Goal: Task Accomplishment & Management: Manage account settings

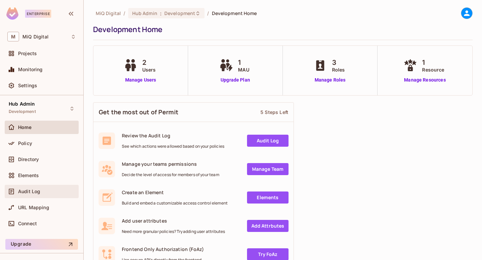
click at [42, 192] on div "Audit Log" at bounding box center [47, 191] width 58 height 5
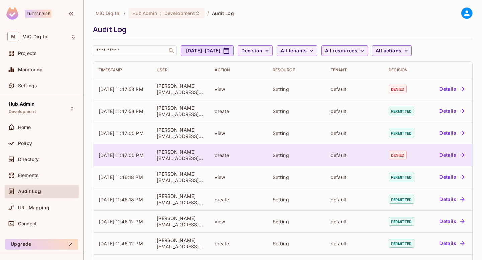
scroll to position [181, 0]
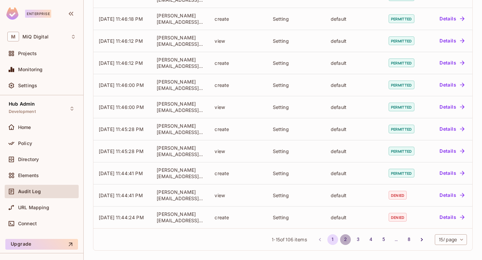
click at [345, 240] on button "2" at bounding box center [345, 240] width 11 height 11
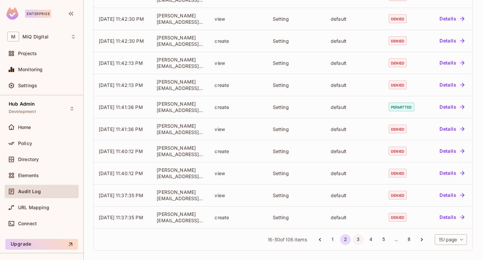
click at [357, 239] on button "3" at bounding box center [358, 240] width 11 height 11
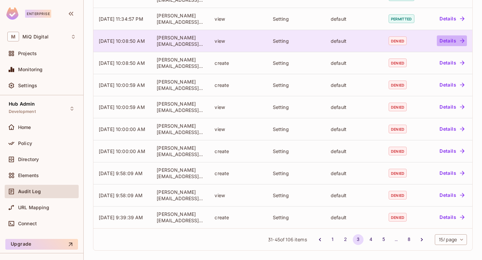
click at [448, 39] on button "Details" at bounding box center [452, 40] width 30 height 11
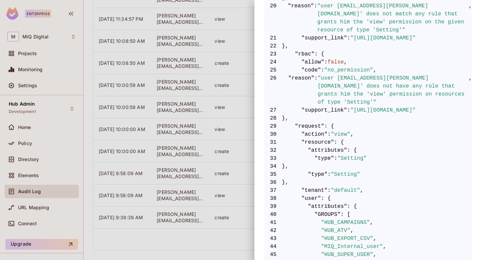
scroll to position [307, 0]
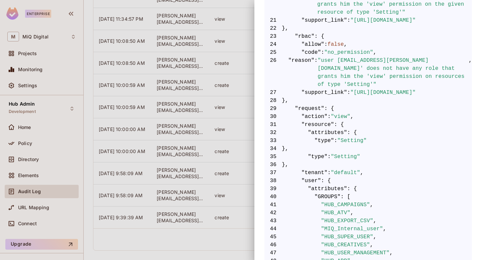
click at [34, 143] on div at bounding box center [241, 130] width 482 height 260
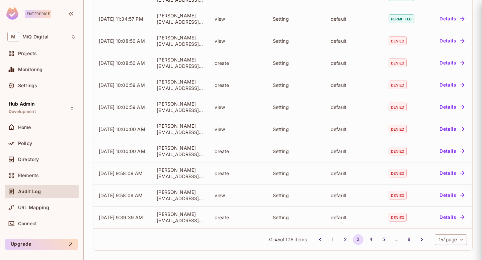
scroll to position [0, 0]
click at [34, 143] on div at bounding box center [241, 130] width 482 height 260
click at [34, 143] on div "Policy" at bounding box center [47, 143] width 58 height 5
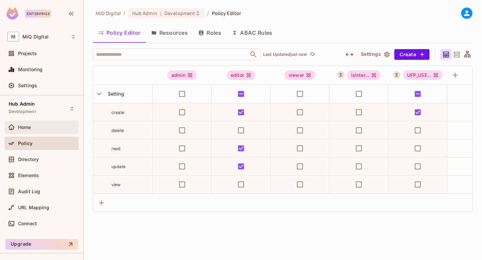
click at [39, 130] on div "Home" at bounding box center [47, 127] width 58 height 5
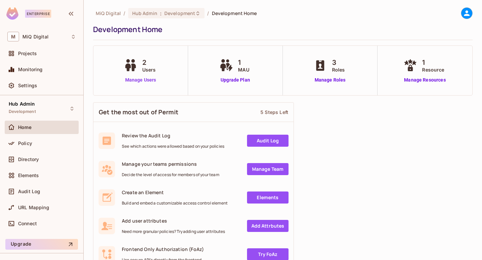
click at [145, 79] on link "Manage Users" at bounding box center [140, 80] width 37 height 7
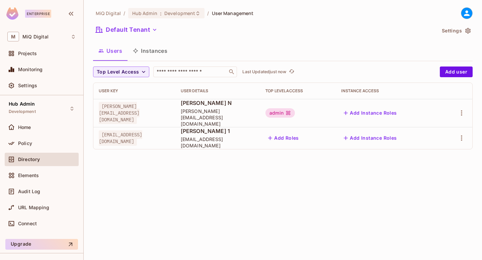
click at [454, 31] on button "Settings" at bounding box center [455, 30] width 33 height 11
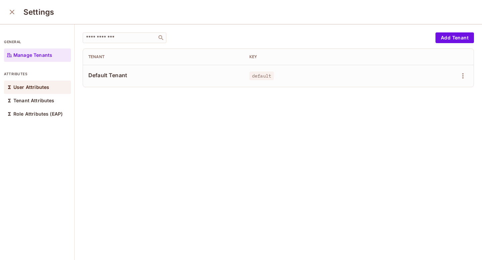
click at [31, 81] on div "User Attributes" at bounding box center [37, 87] width 67 height 13
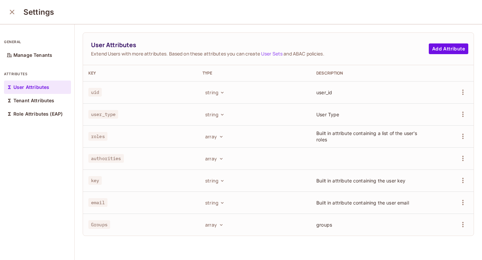
click at [442, 56] on div "User Attributes Extend Users with more attributes. Based on these attributes yo…" at bounding box center [278, 49] width 391 height 32
click at [451, 51] on button "Add Attribute" at bounding box center [448, 49] width 39 height 11
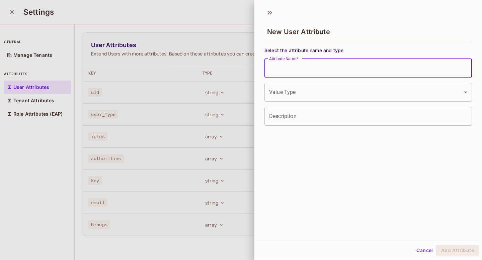
click at [328, 74] on input "Attribute Name   *" at bounding box center [367, 68] width 207 height 19
type input "****"
click at [324, 115] on input "Description" at bounding box center [367, 116] width 207 height 19
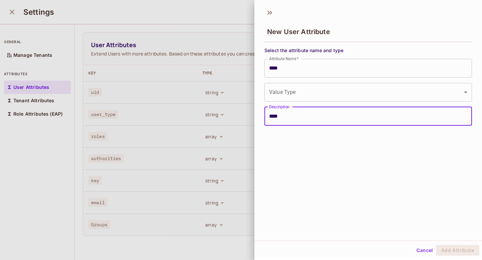
type input "****"
click at [428, 189] on div "New User Attribute Select the attribute name and type Attribute Name   * **** A…" at bounding box center [368, 123] width 228 height 236
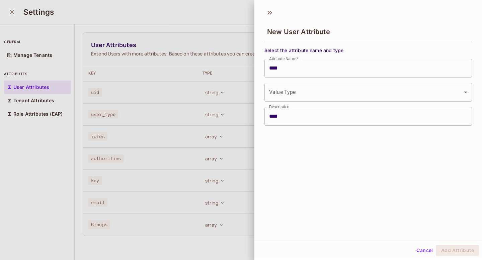
click at [421, 85] on body "Enterprise M MiQ Digital Projects Monitoring Settings Hub Admin Development Hom…" at bounding box center [241, 130] width 482 height 260
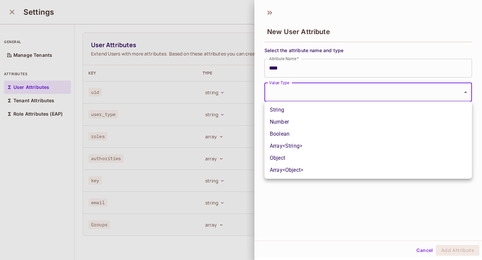
click at [373, 112] on li "String" at bounding box center [367, 110] width 207 height 12
type input "******"
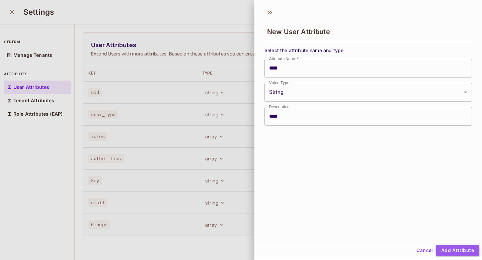
click at [460, 248] on button "Add Attribute" at bounding box center [458, 250] width 44 height 11
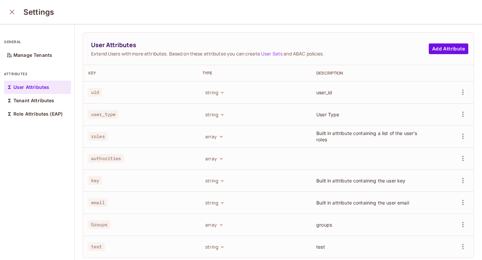
scroll to position [5, 0]
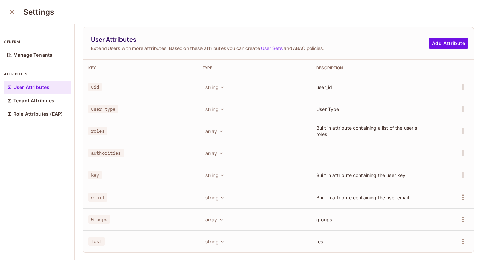
click at [100, 239] on span "test" at bounding box center [96, 241] width 16 height 9
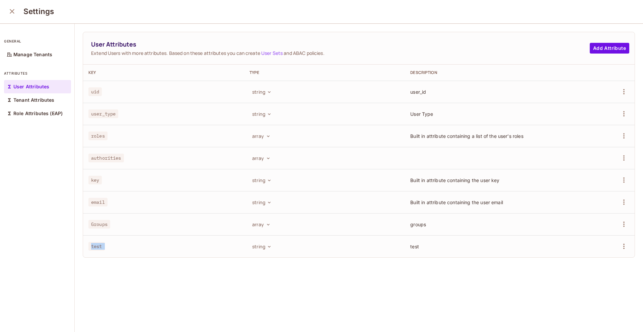
scroll to position [0, 0]
click at [8, 16] on button "close" at bounding box center [11, 11] width 13 height 13
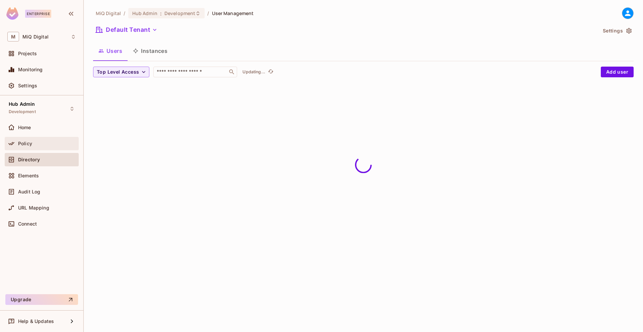
click at [23, 140] on div "Policy" at bounding box center [41, 144] width 69 height 8
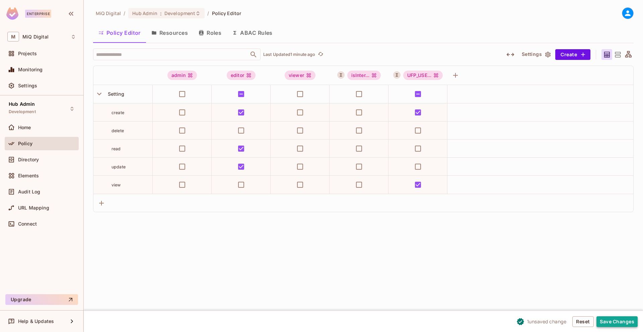
click at [482, 260] on button "Save Changes" at bounding box center [616, 321] width 41 height 11
